Goal: Navigation & Orientation: Find specific page/section

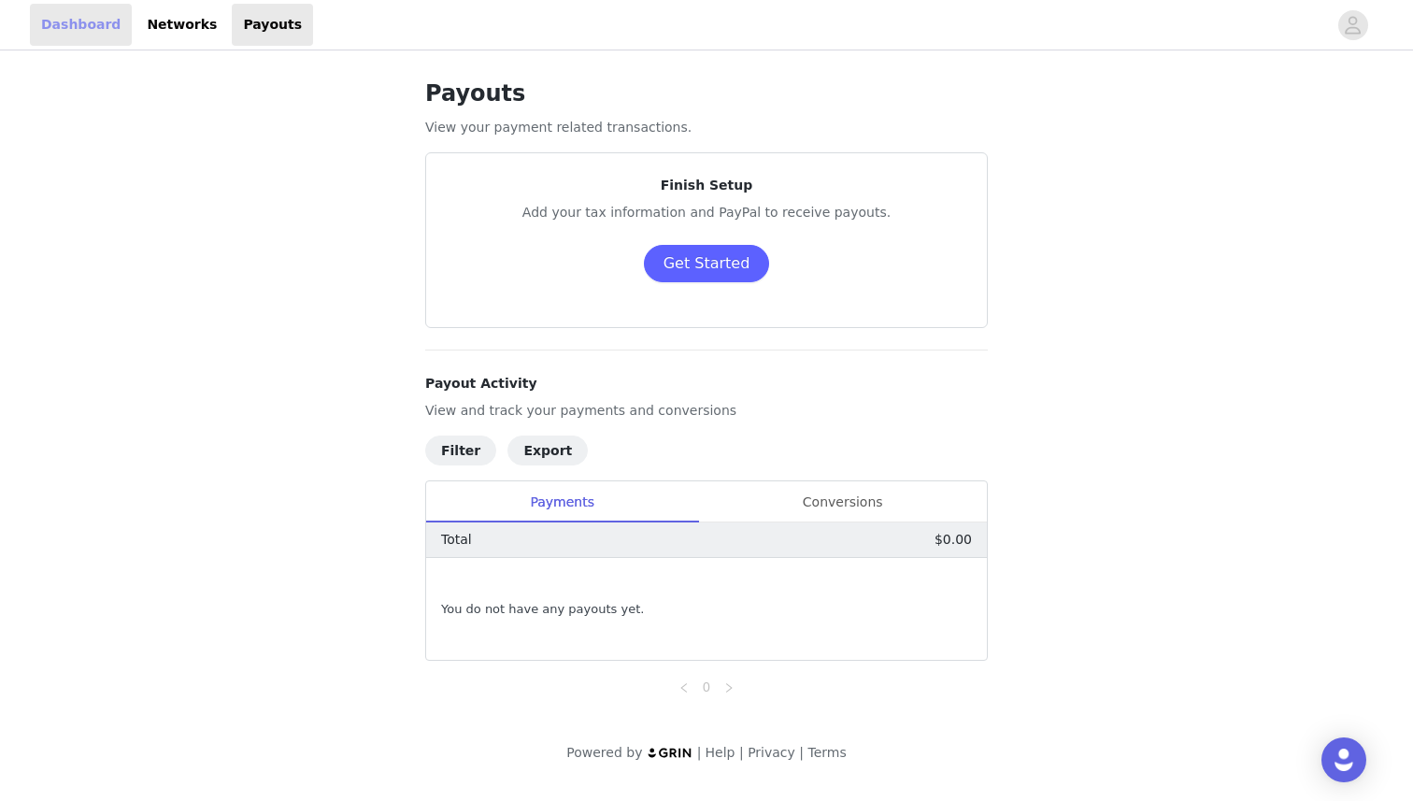
click at [93, 21] on link "Dashboard" at bounding box center [81, 25] width 102 height 42
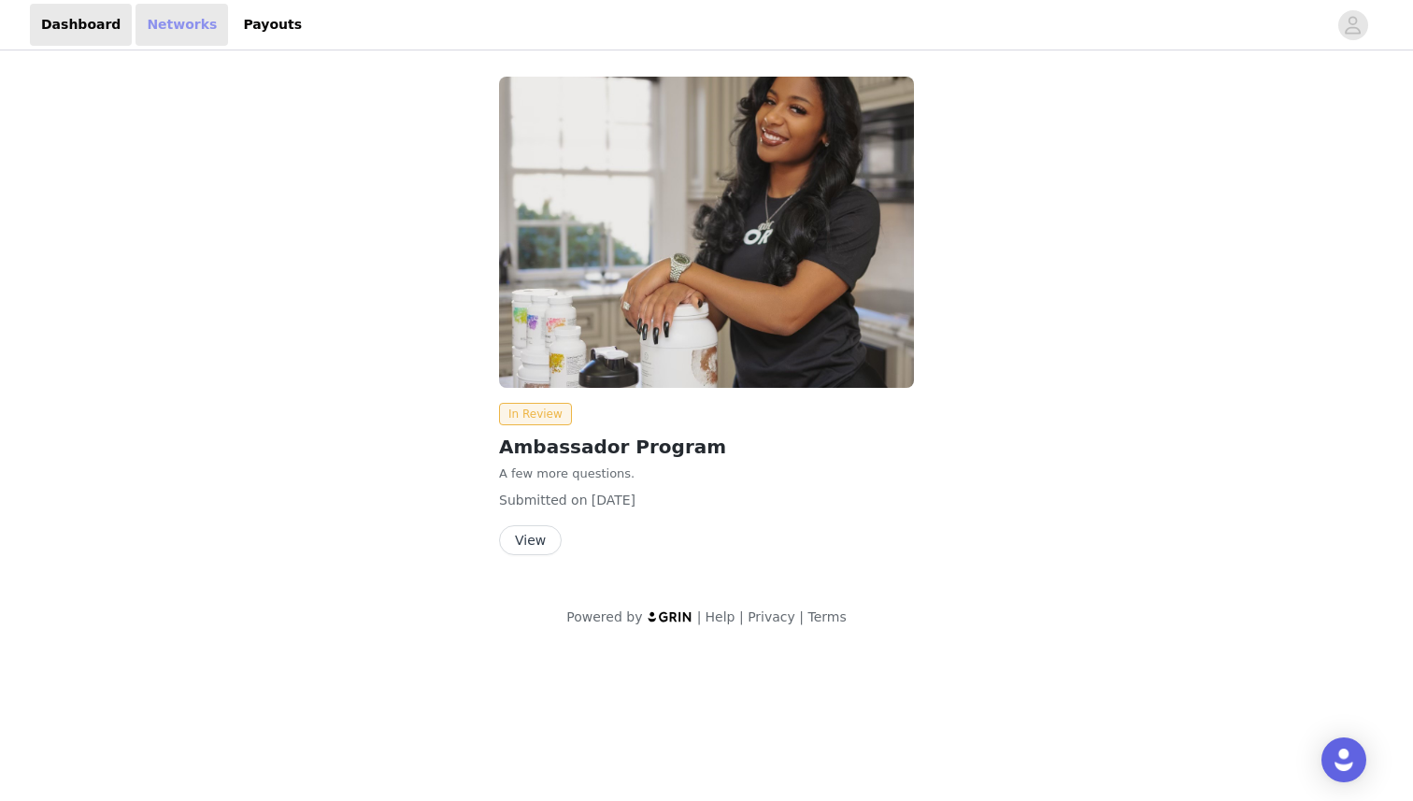
click at [158, 27] on link "Networks" at bounding box center [182, 25] width 93 height 42
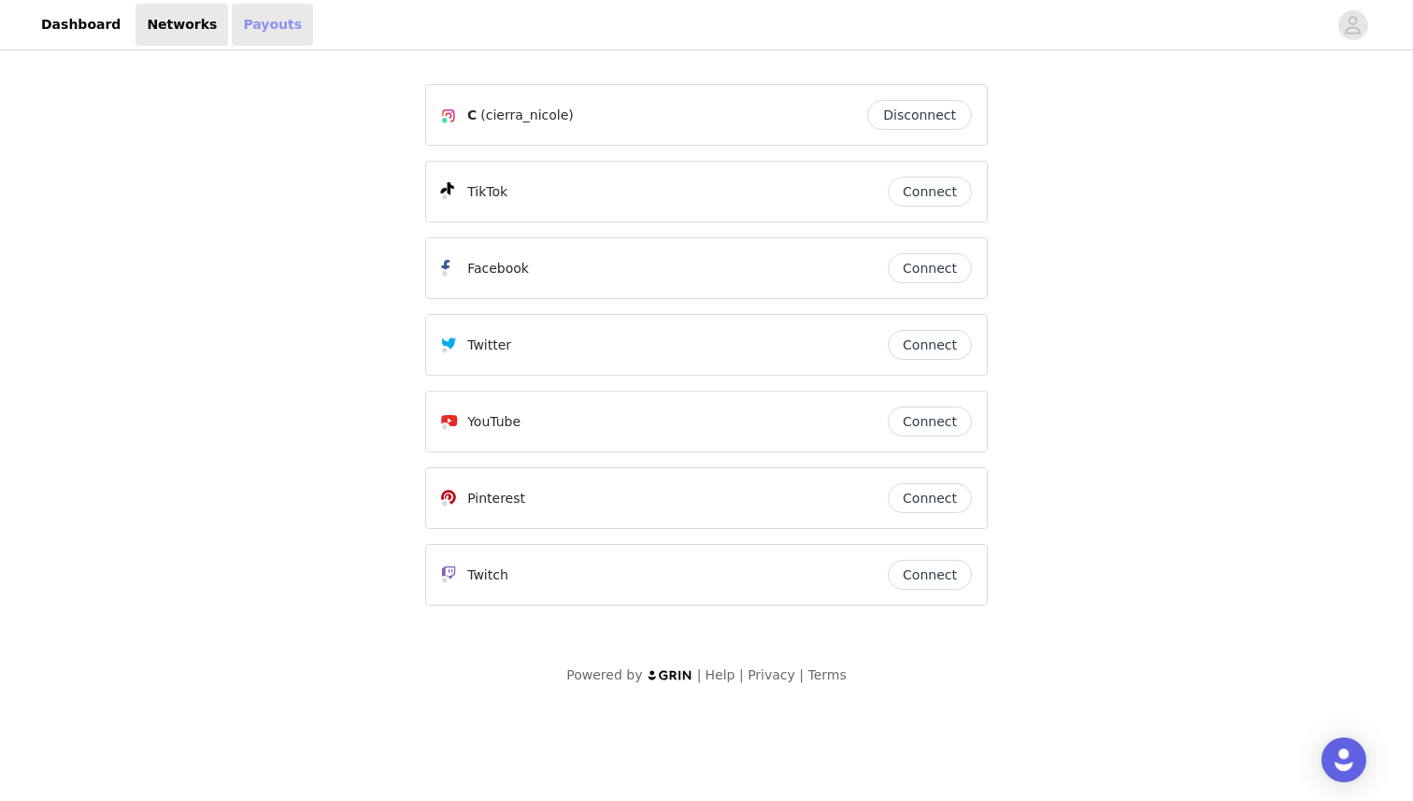
click at [248, 25] on link "Payouts" at bounding box center [272, 25] width 81 height 42
